Goal: Find specific page/section: Find specific page/section

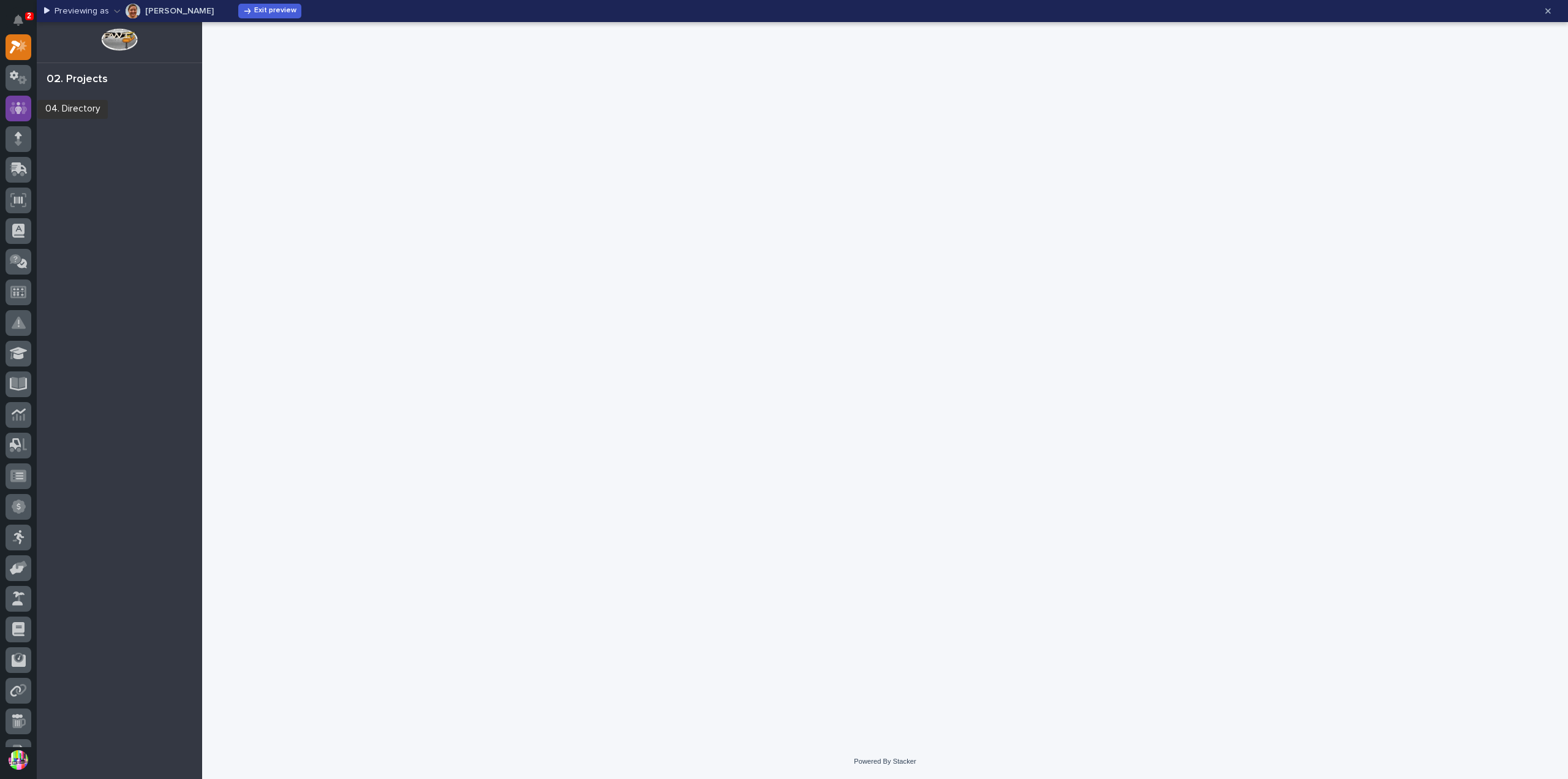
click at [28, 102] on div at bounding box center [18, 108] width 26 height 26
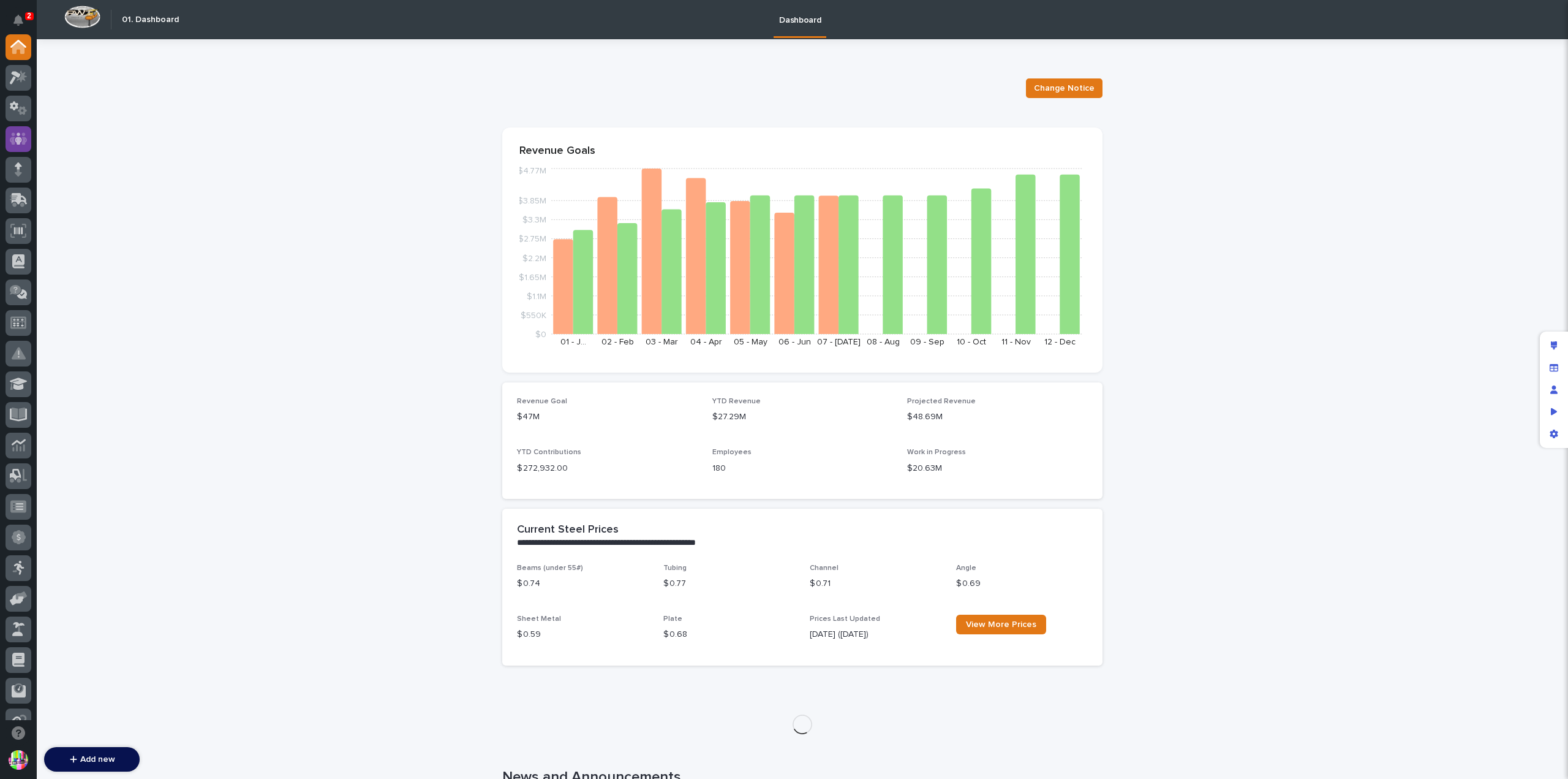
click at [20, 139] on icon at bounding box center [18, 138] width 7 height 12
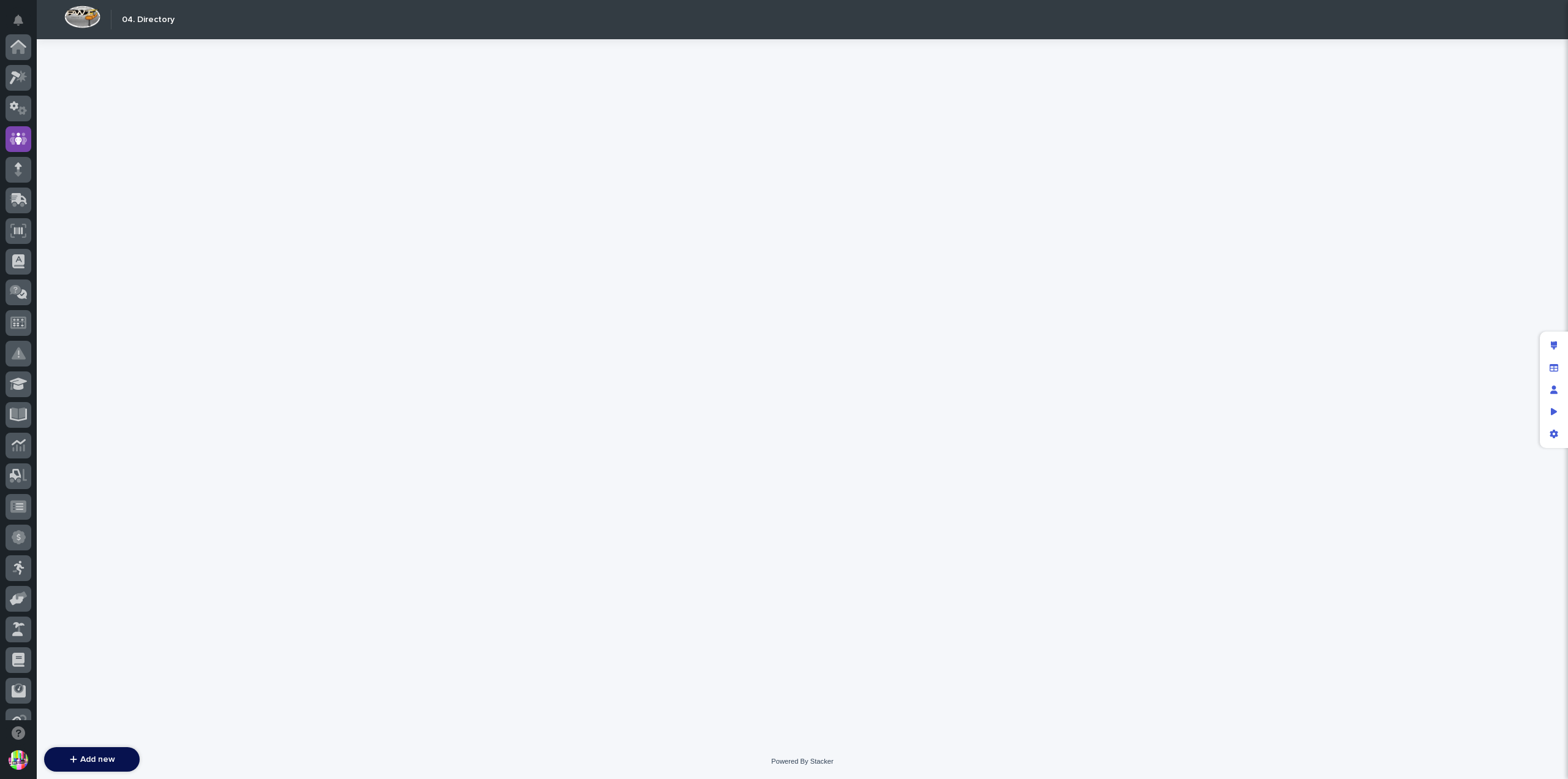
scroll to position [92, 0]
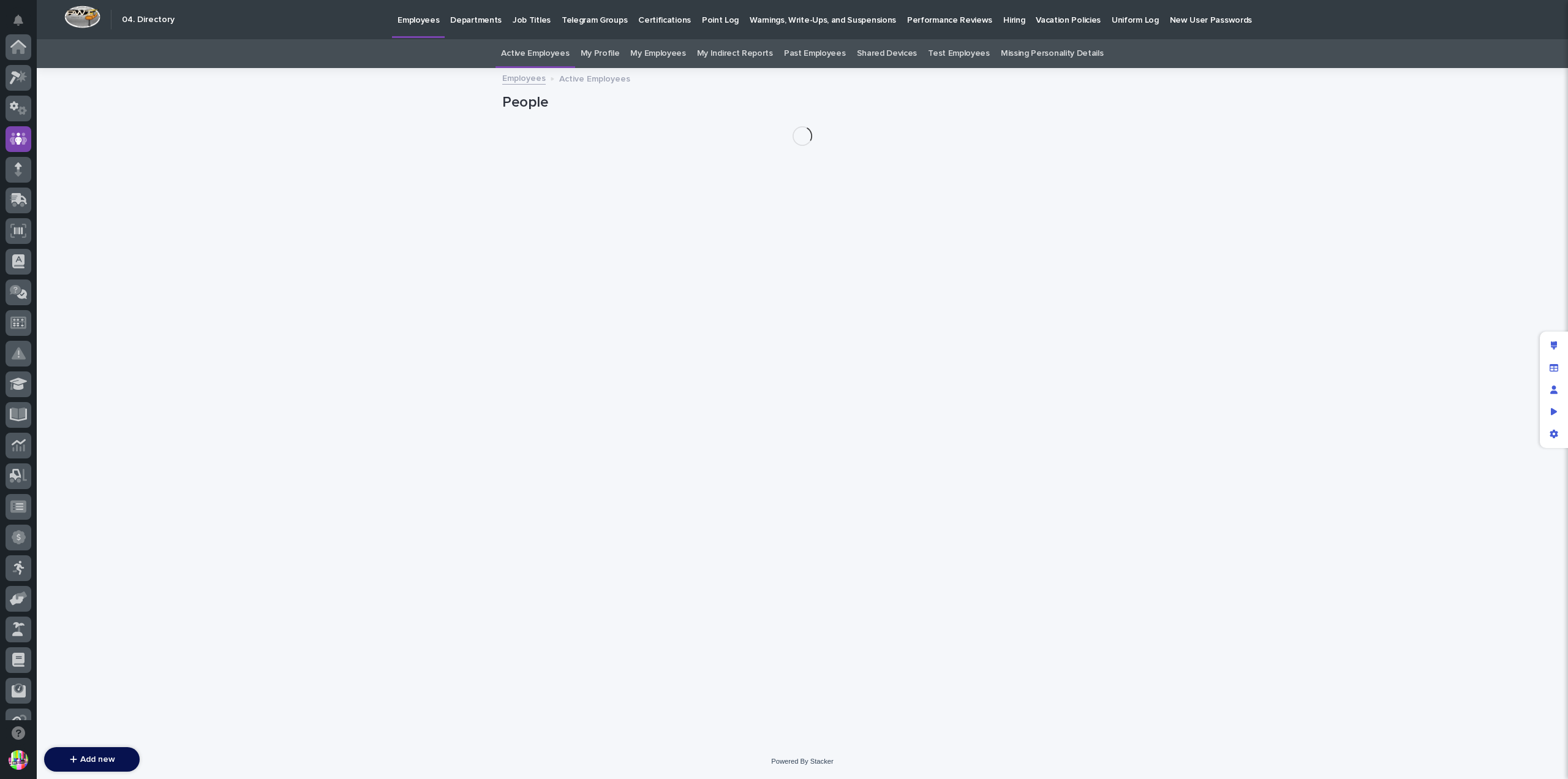
scroll to position [92, 0]
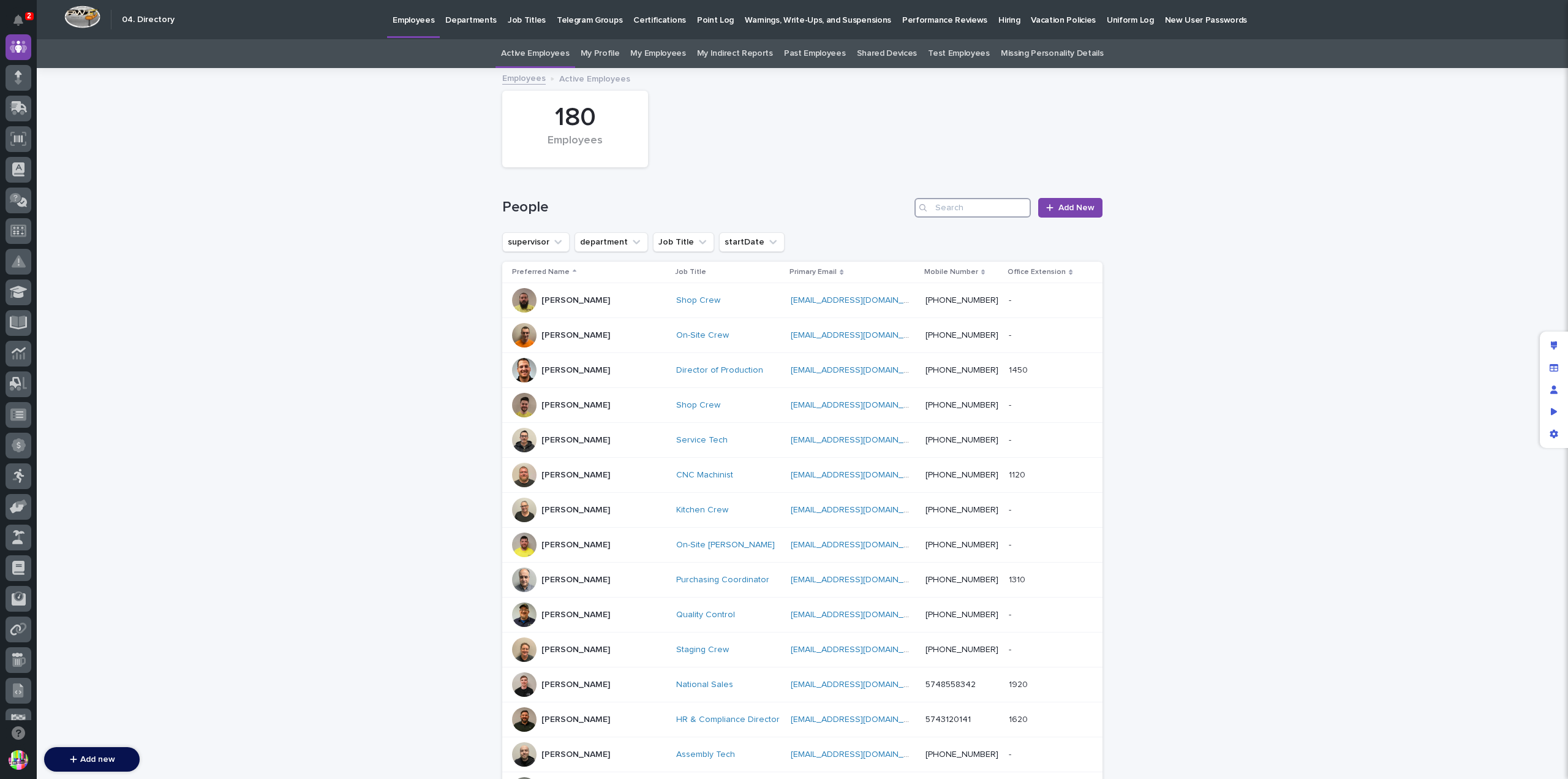
click at [955, 206] on input "Search" at bounding box center [972, 207] width 116 height 20
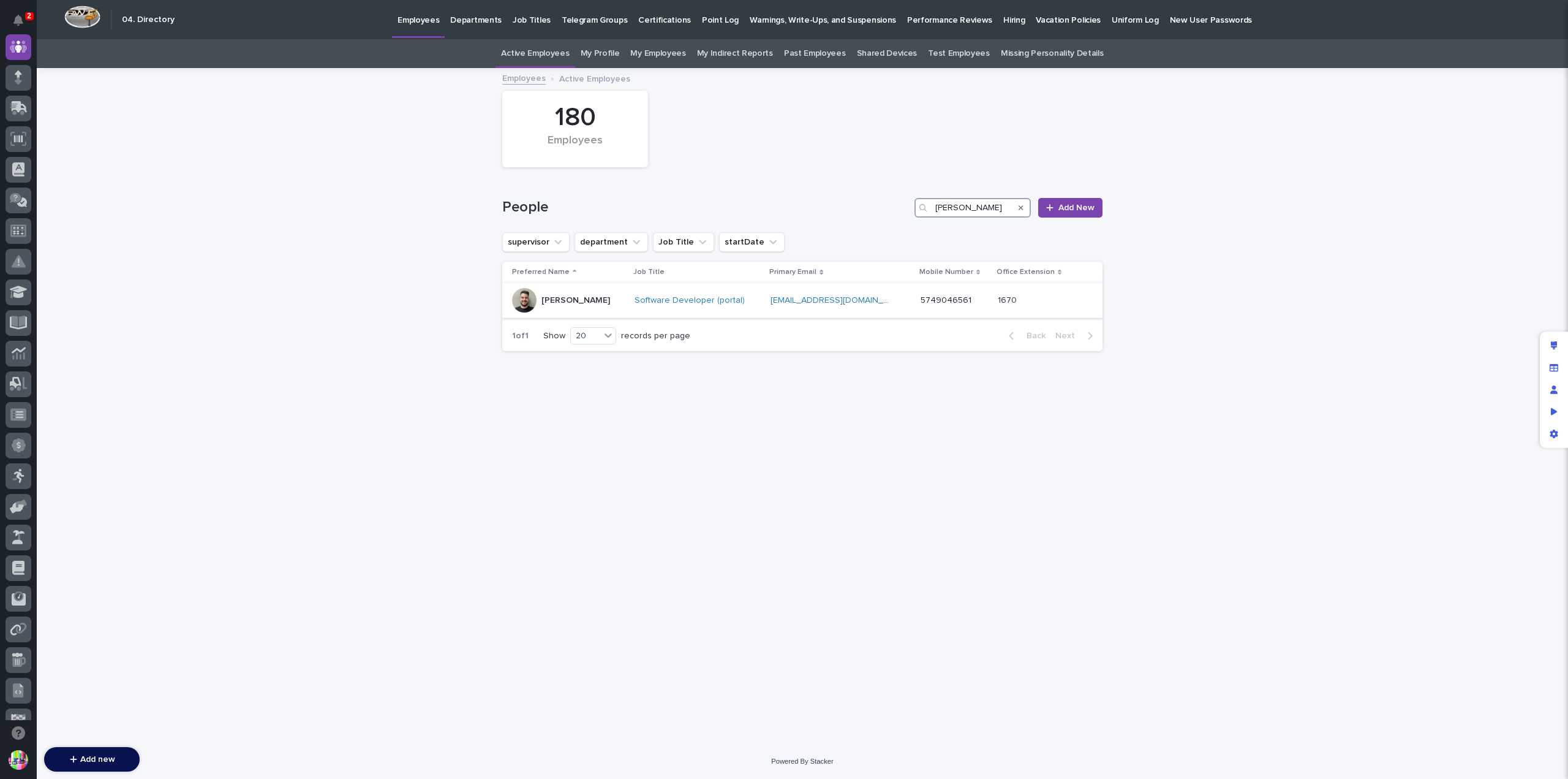
type input "matt hall"
click at [571, 297] on p "Matt Hall" at bounding box center [576, 300] width 69 height 10
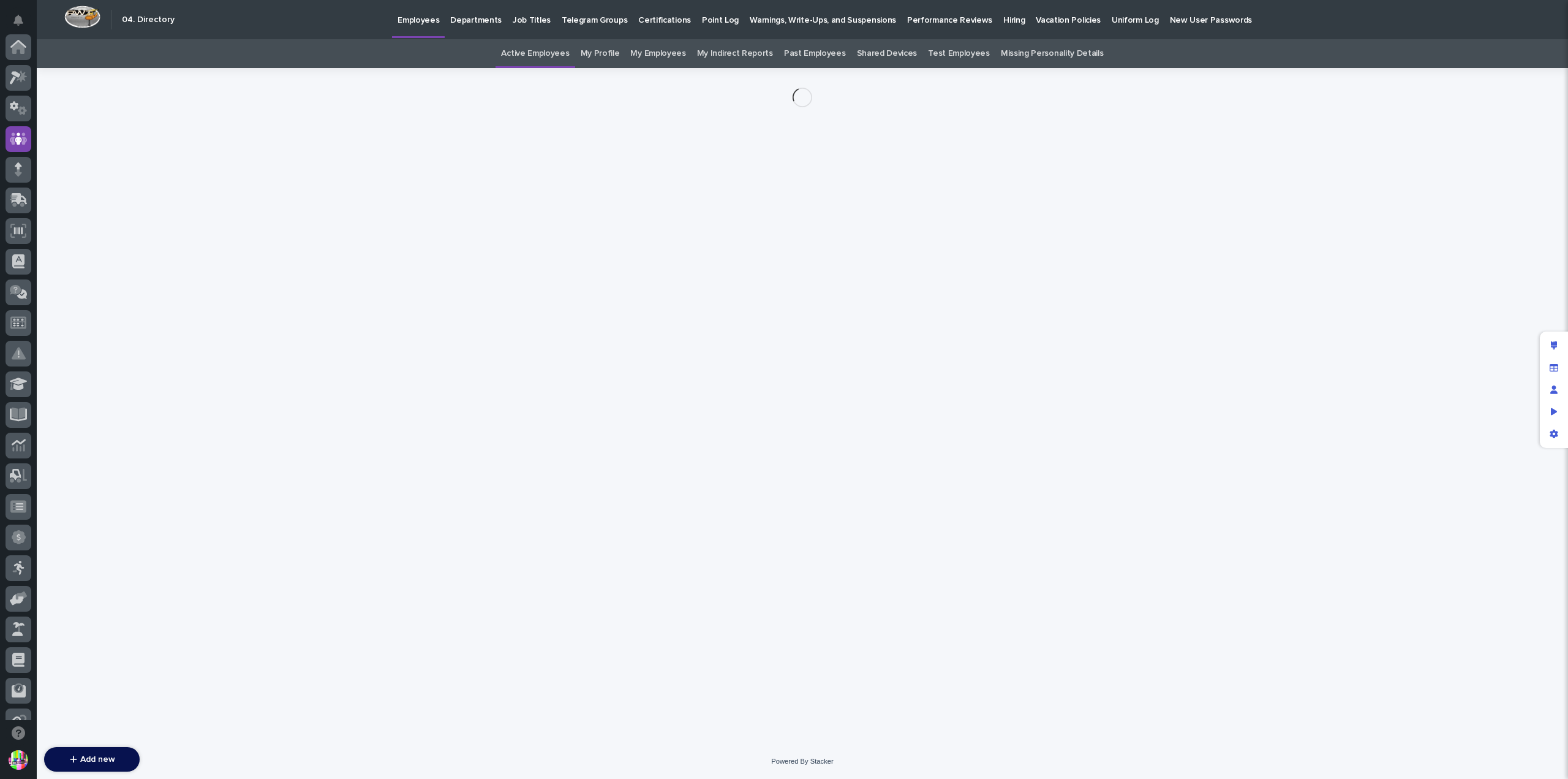
scroll to position [92, 0]
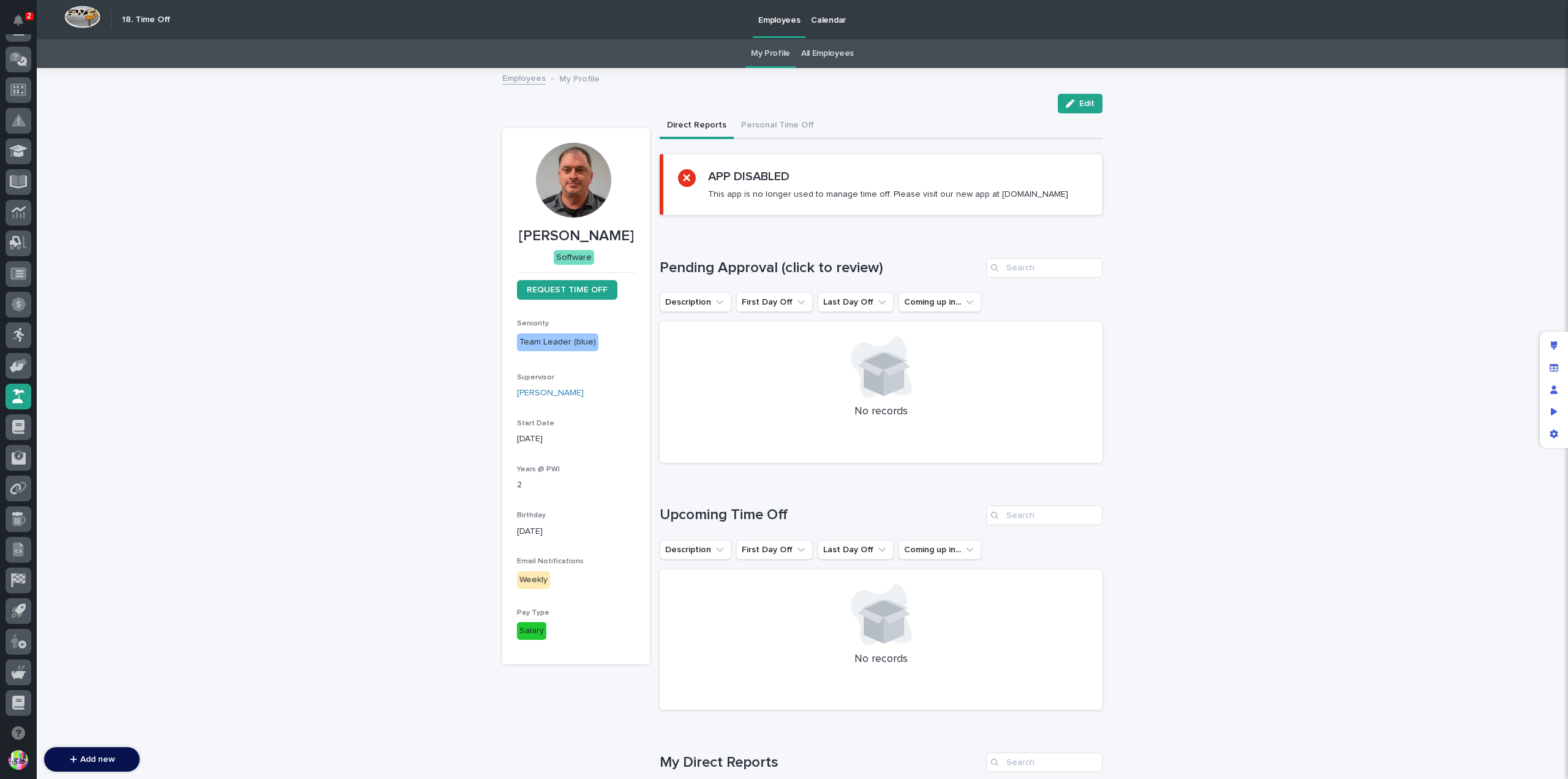
click at [838, 54] on link "All Employees" at bounding box center [828, 53] width 53 height 29
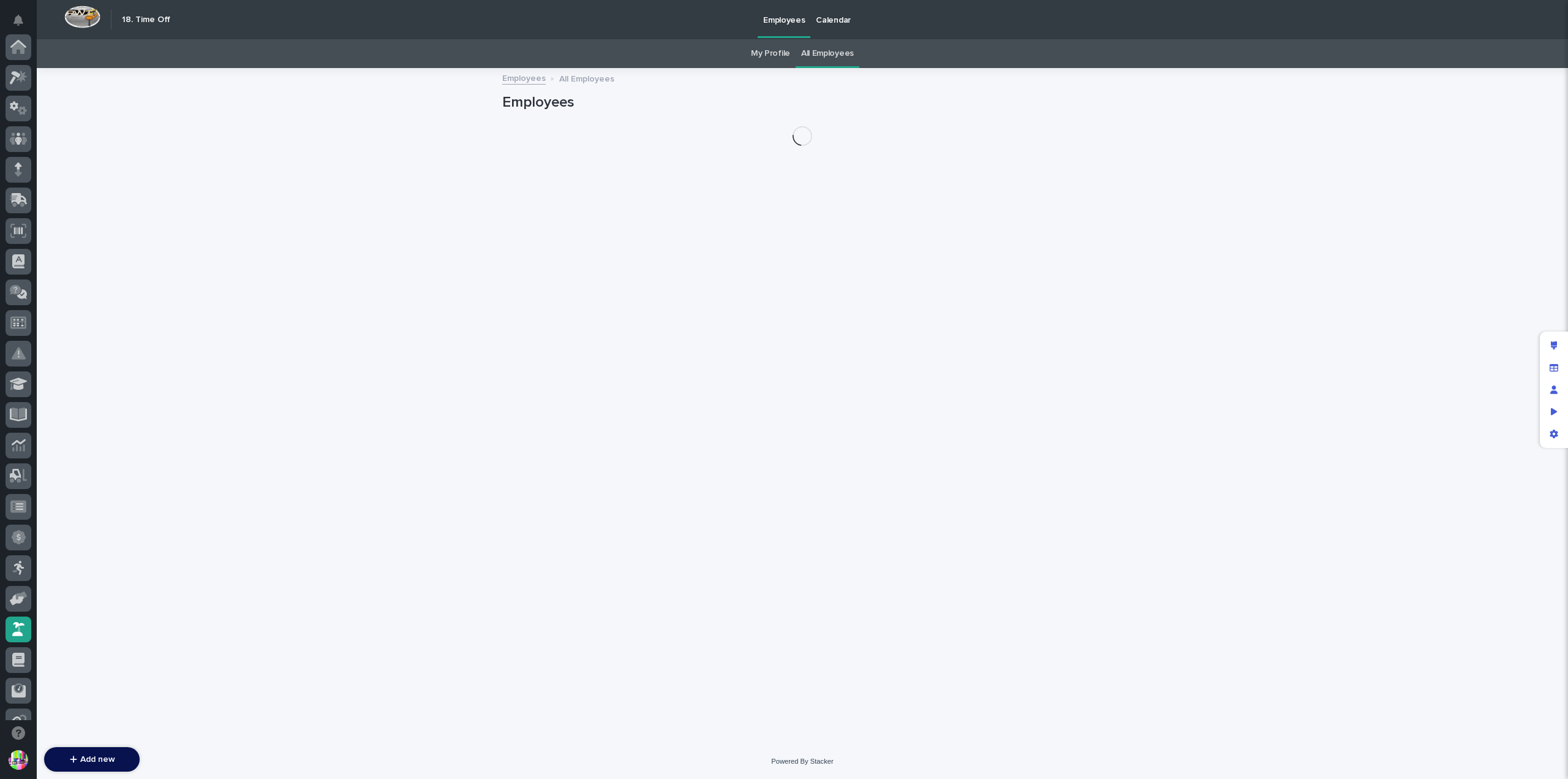
scroll to position [233, 0]
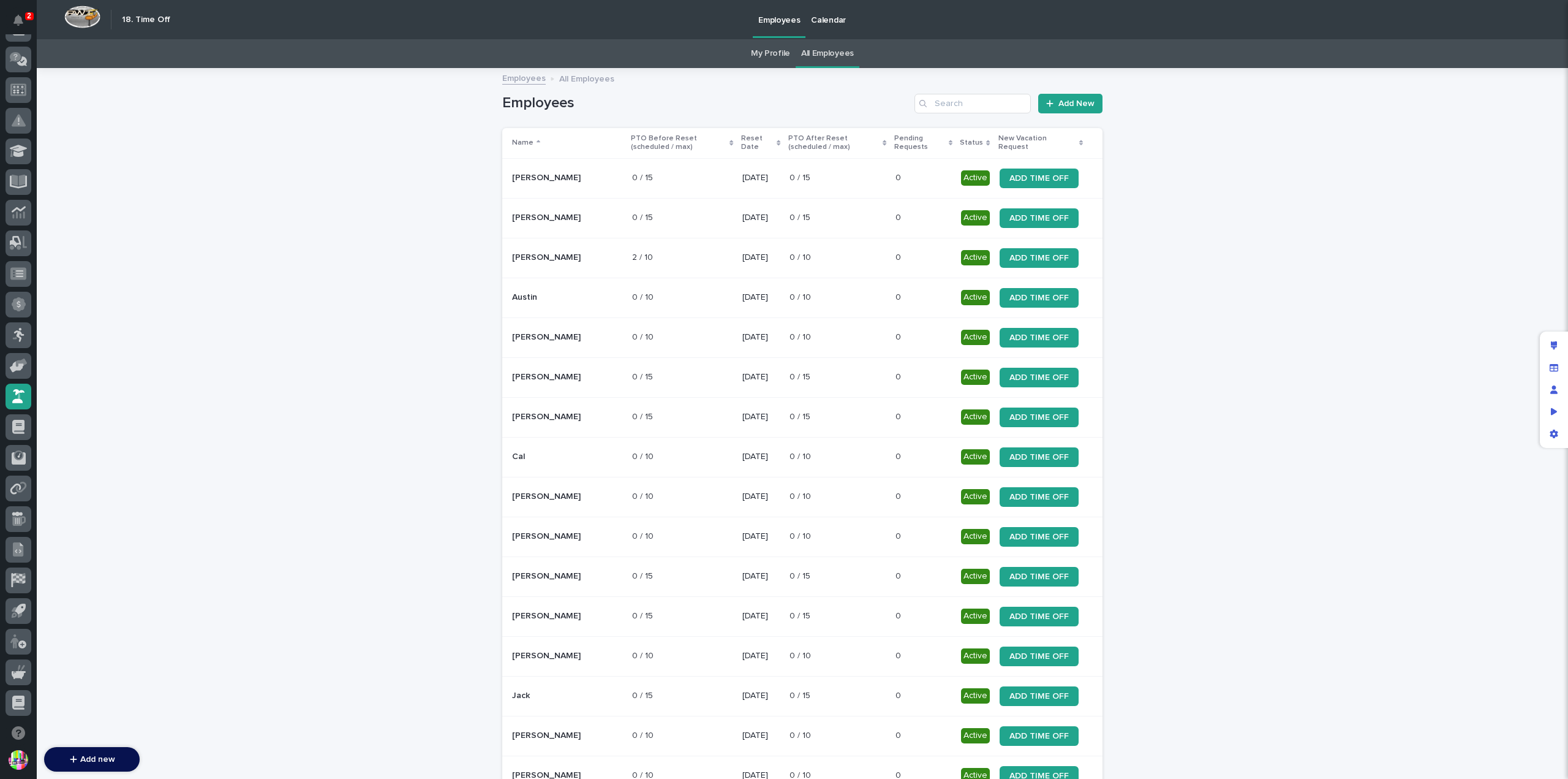
click at [757, 53] on link "My Profile" at bounding box center [771, 53] width 40 height 29
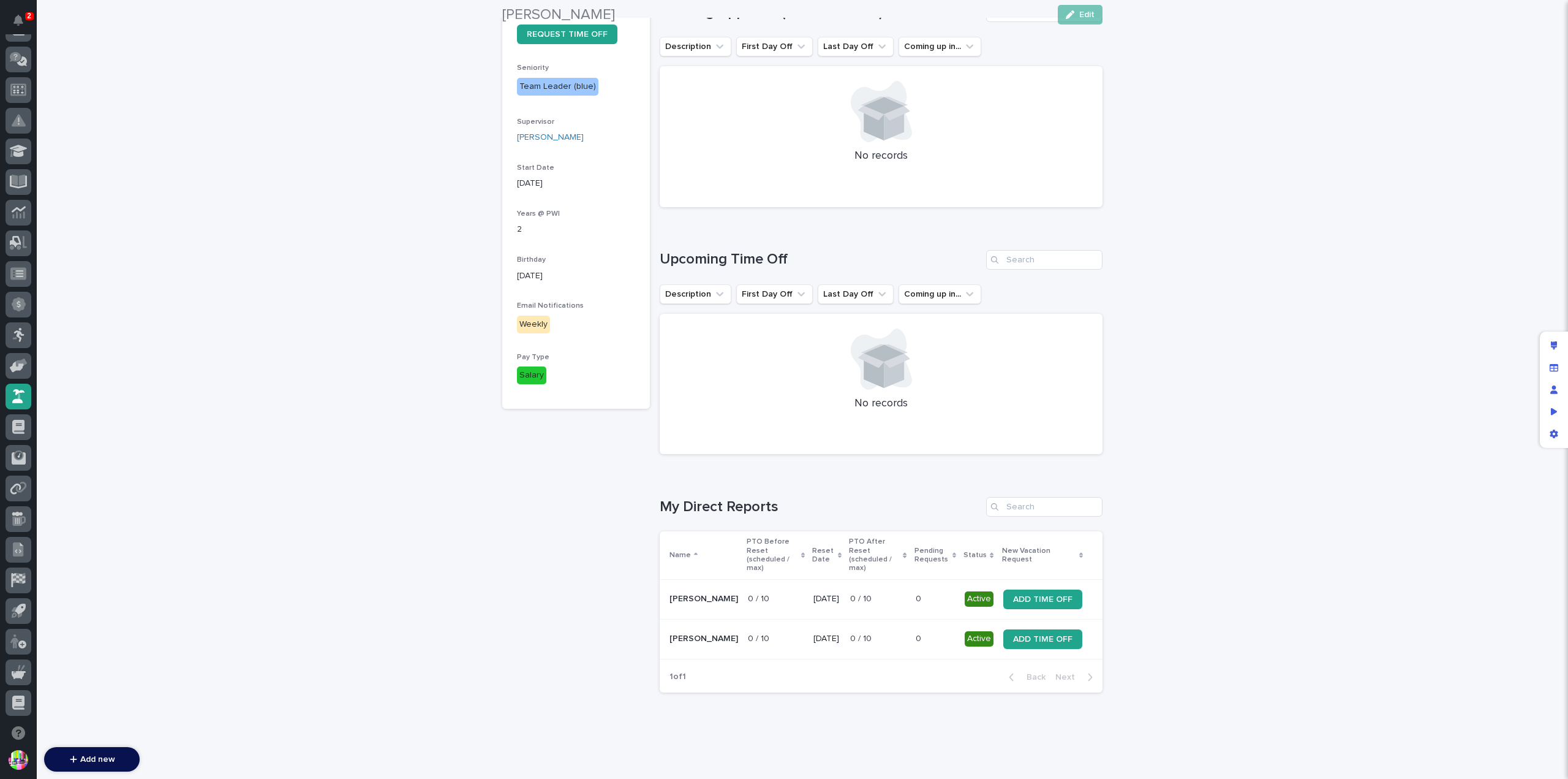
scroll to position [317, 0]
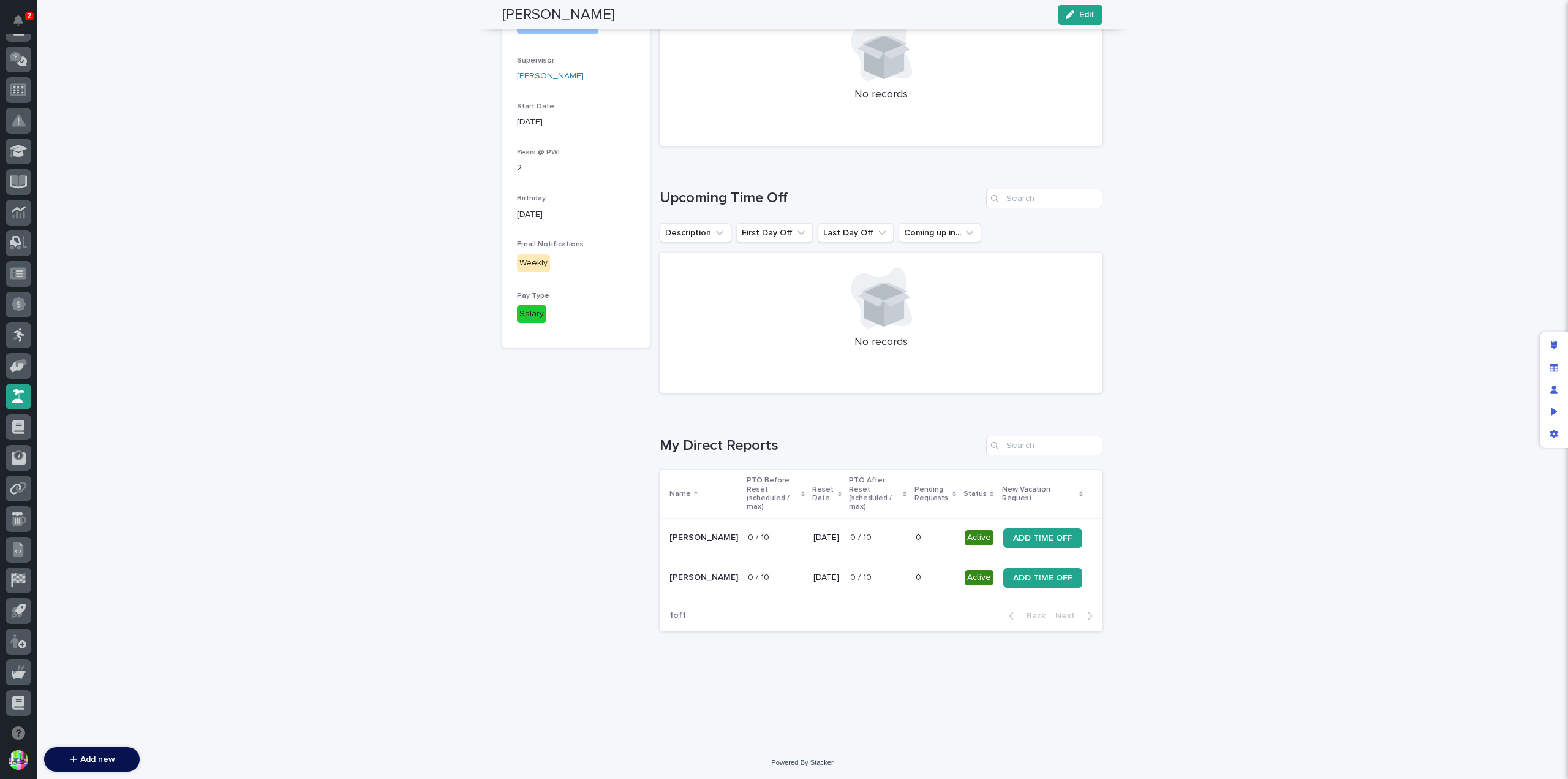
click at [688, 573] on p "Matt Hall" at bounding box center [704, 578] width 69 height 10
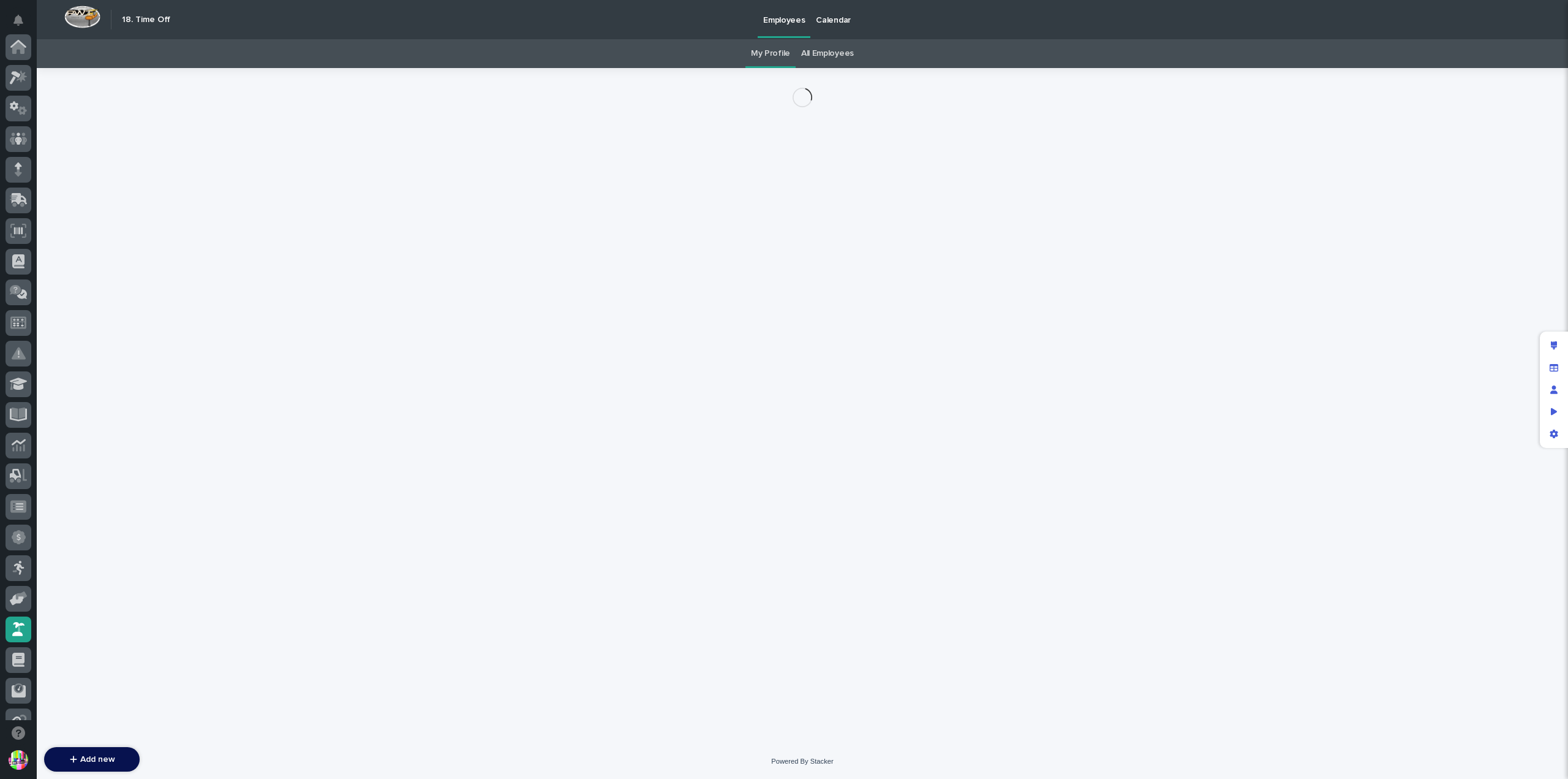
scroll to position [233, 0]
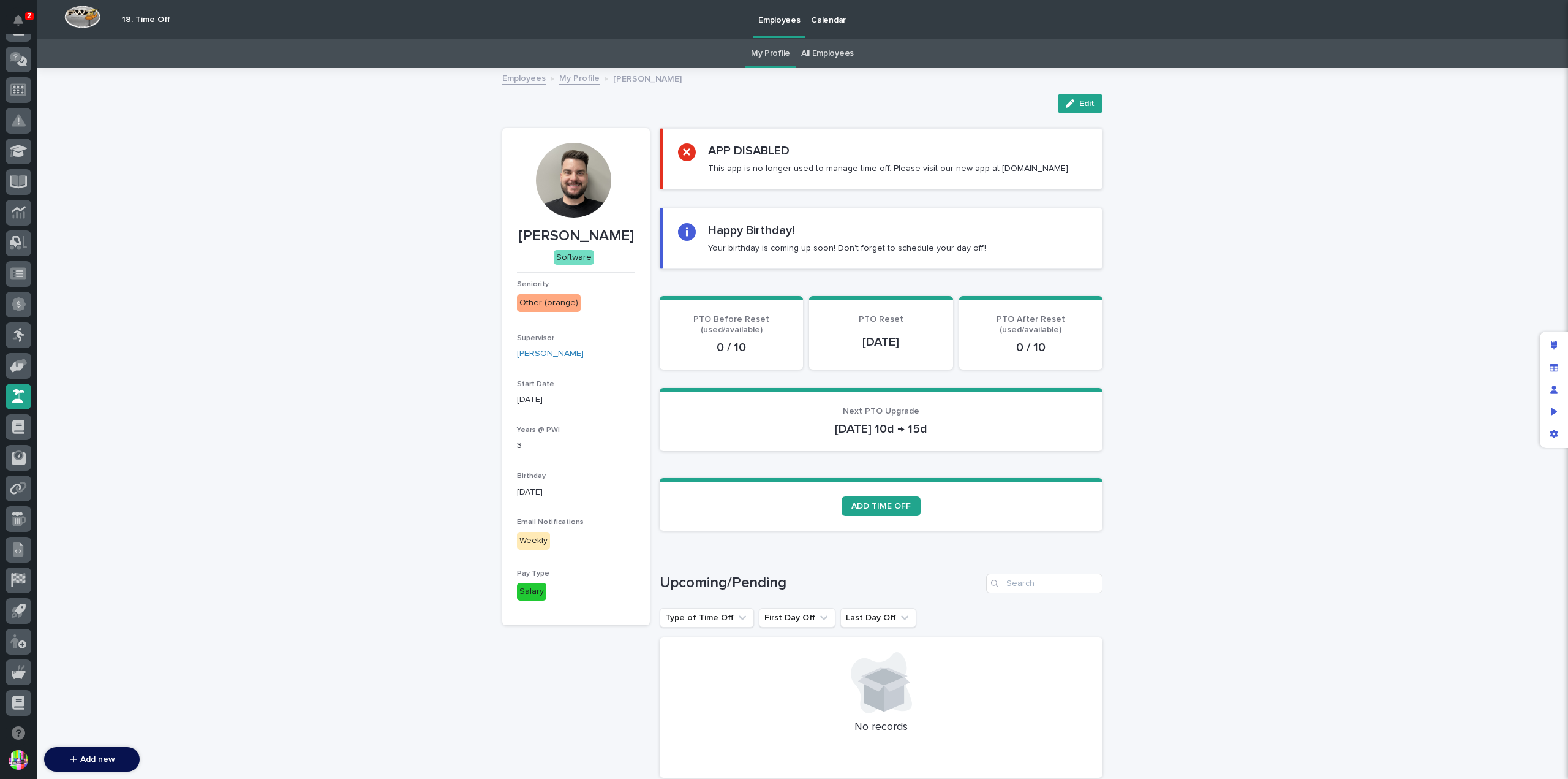
click at [512, 75] on link "Employees" at bounding box center [523, 77] width 43 height 14
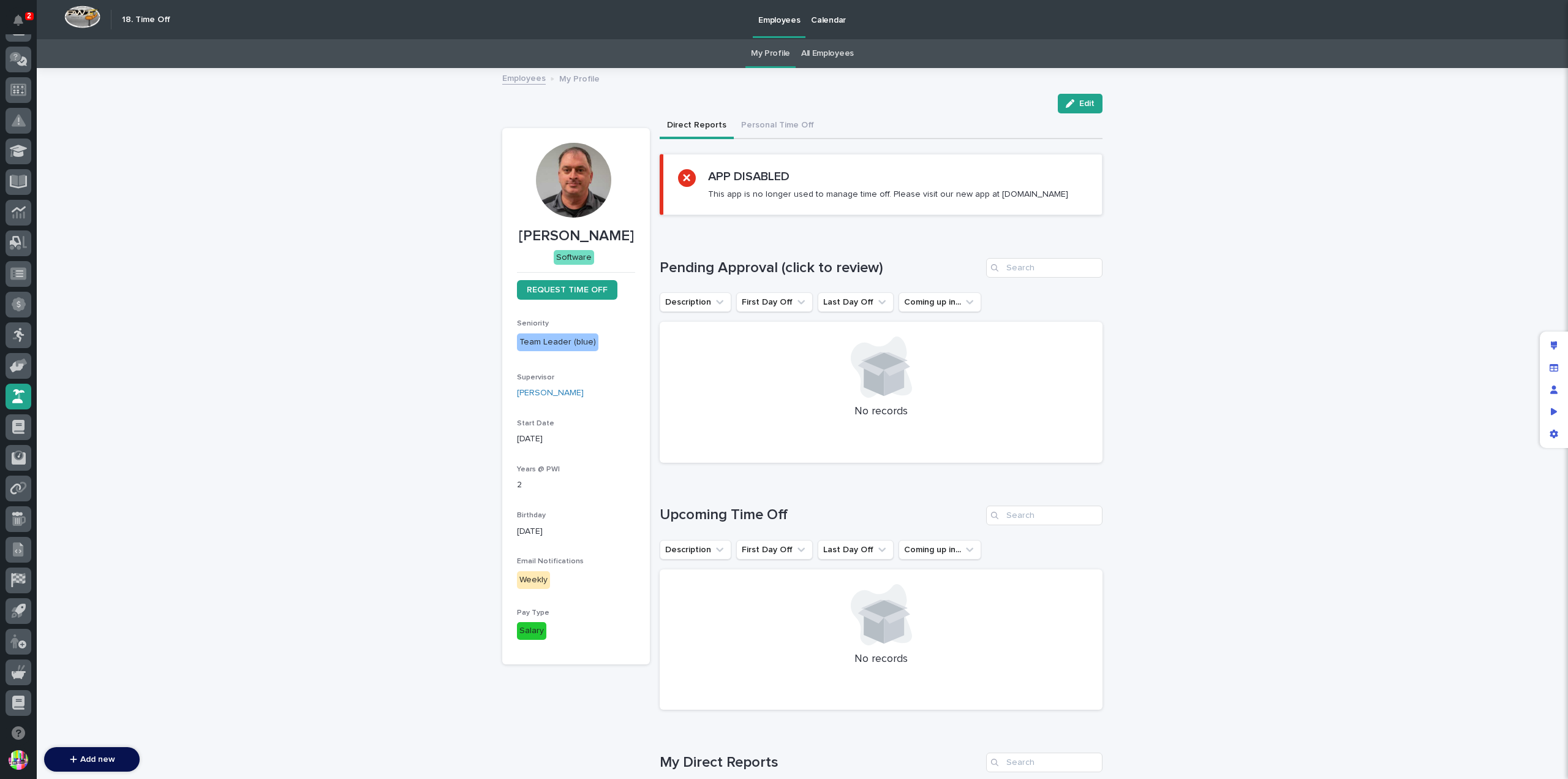
scroll to position [49, 0]
click at [19, 91] on icon at bounding box center [18, 89] width 7 height 12
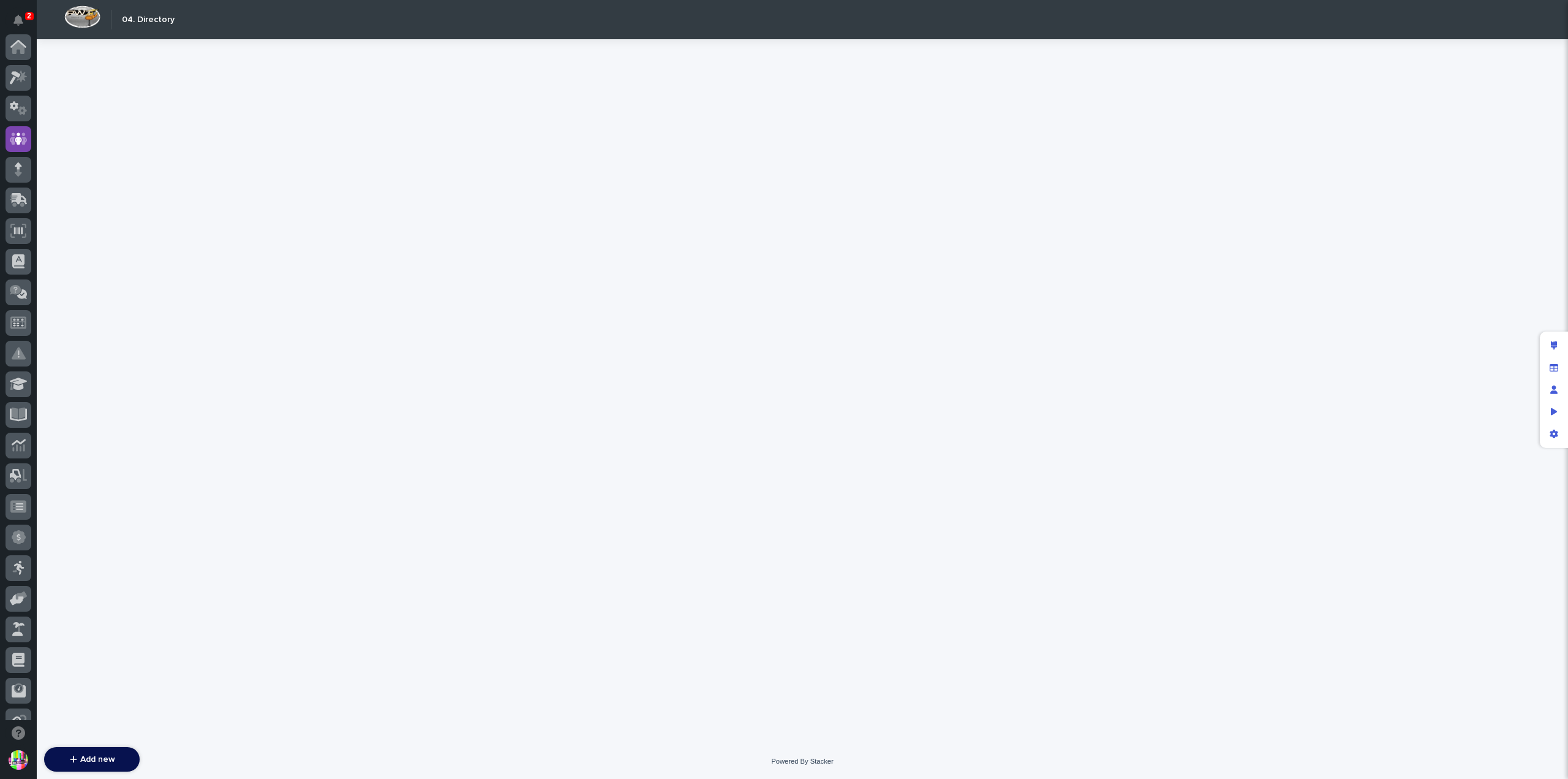
scroll to position [92, 0]
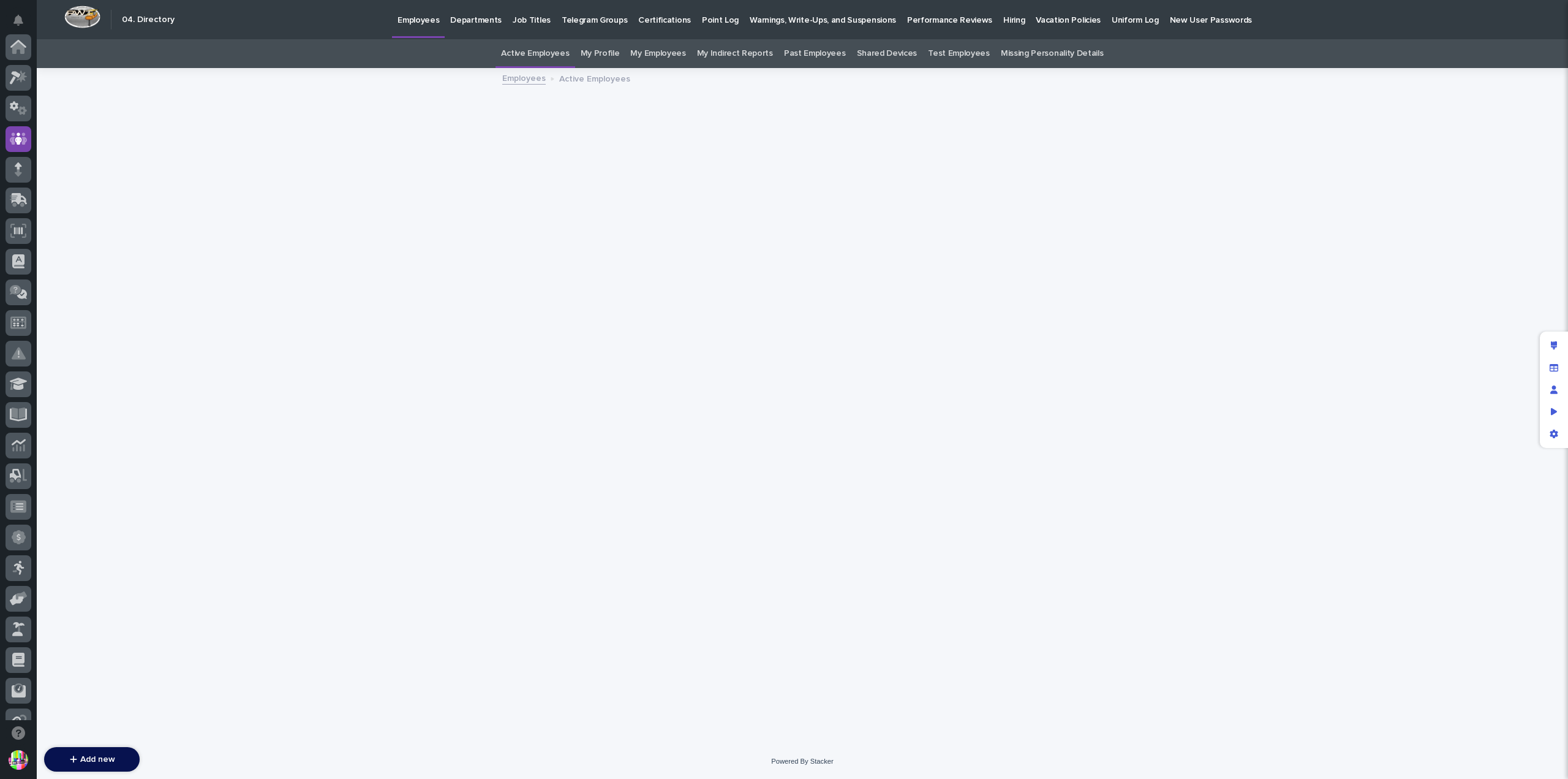
scroll to position [92, 0]
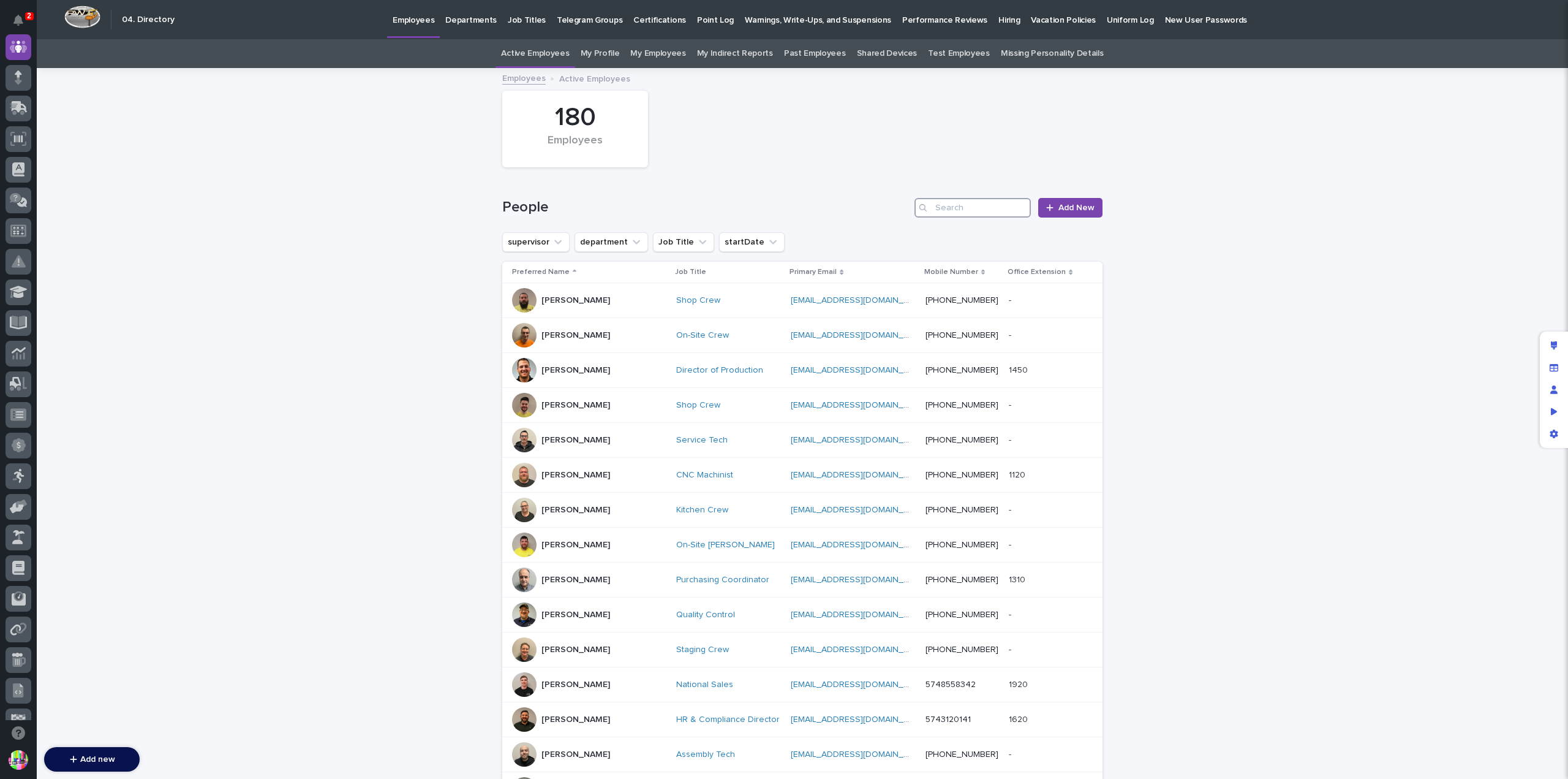
click at [978, 207] on input "Search" at bounding box center [972, 207] width 116 height 20
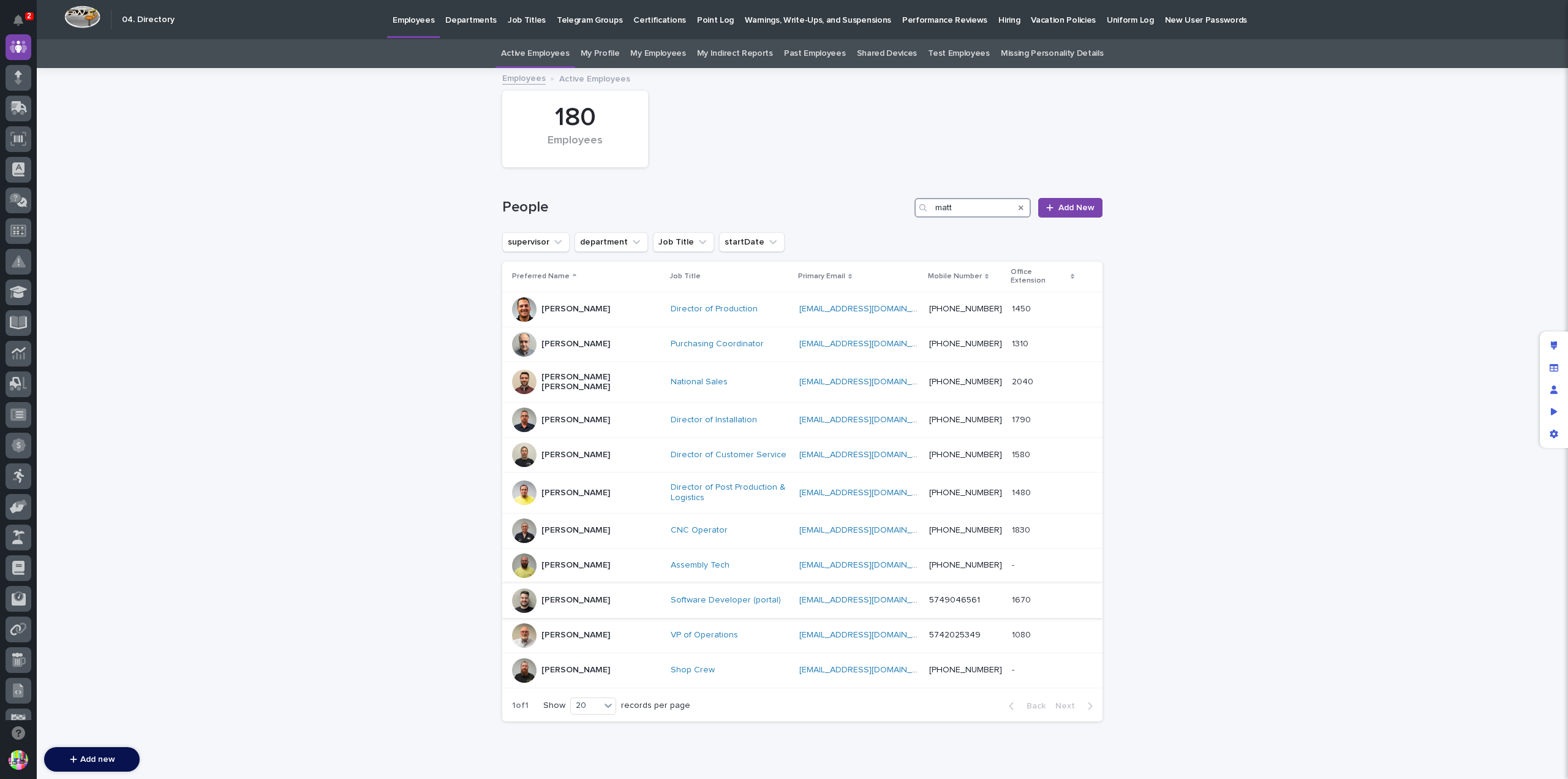
type input "matt"
click at [591, 588] on div "Matt Hall" at bounding box center [586, 600] width 149 height 24
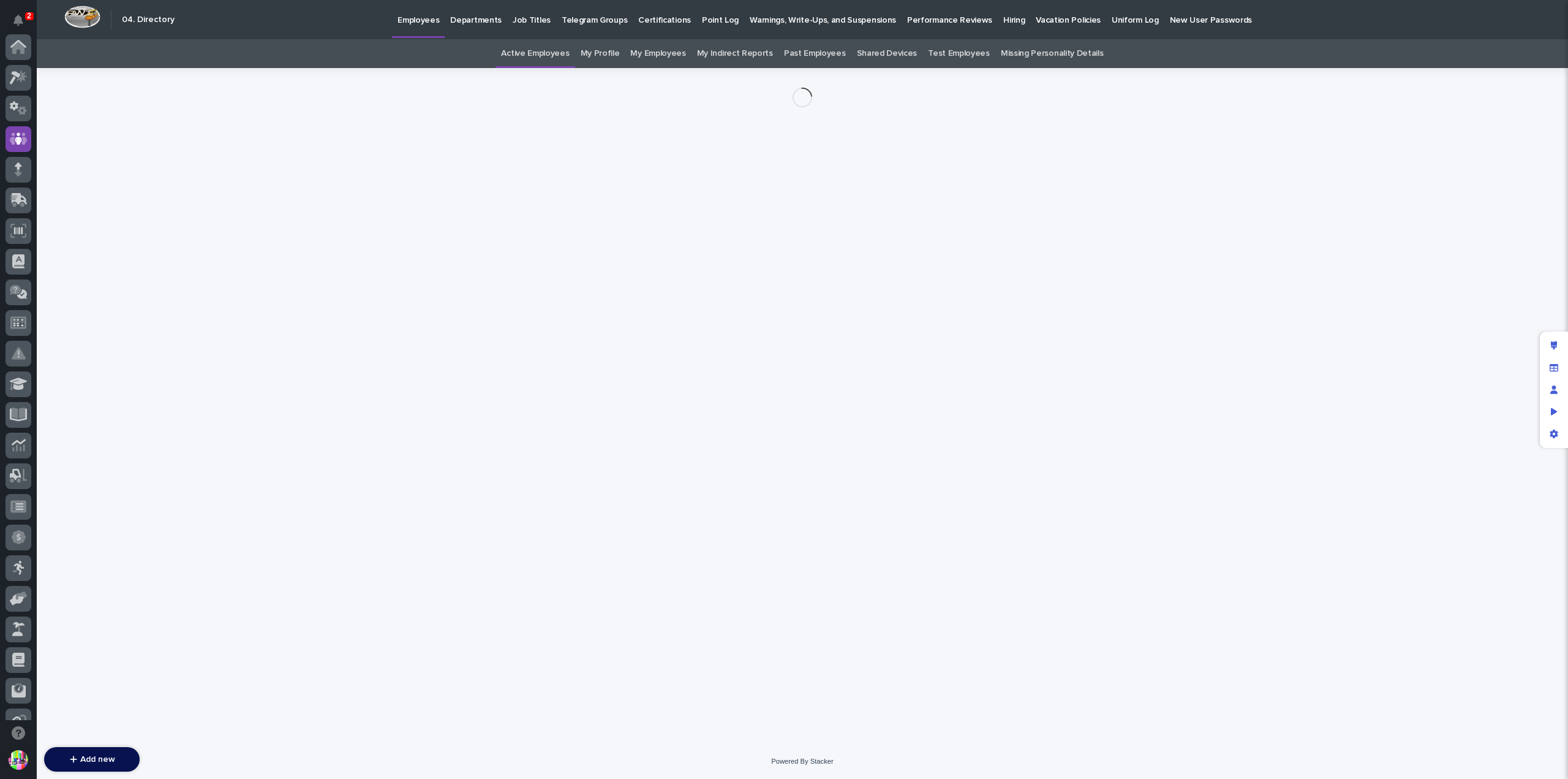
scroll to position [92, 0]
